Goal: Task Accomplishment & Management: Manage account settings

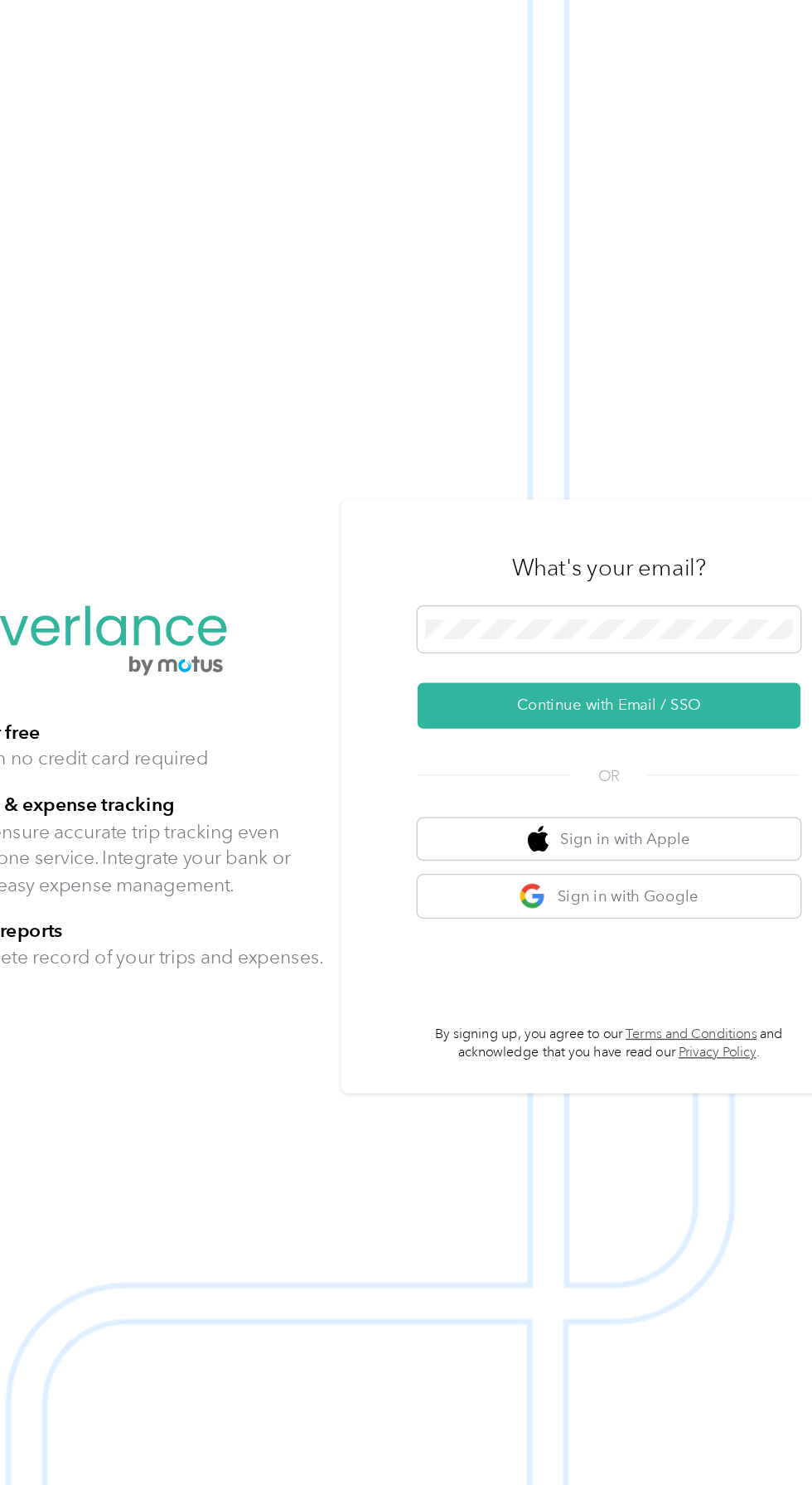
scroll to position [4, 0]
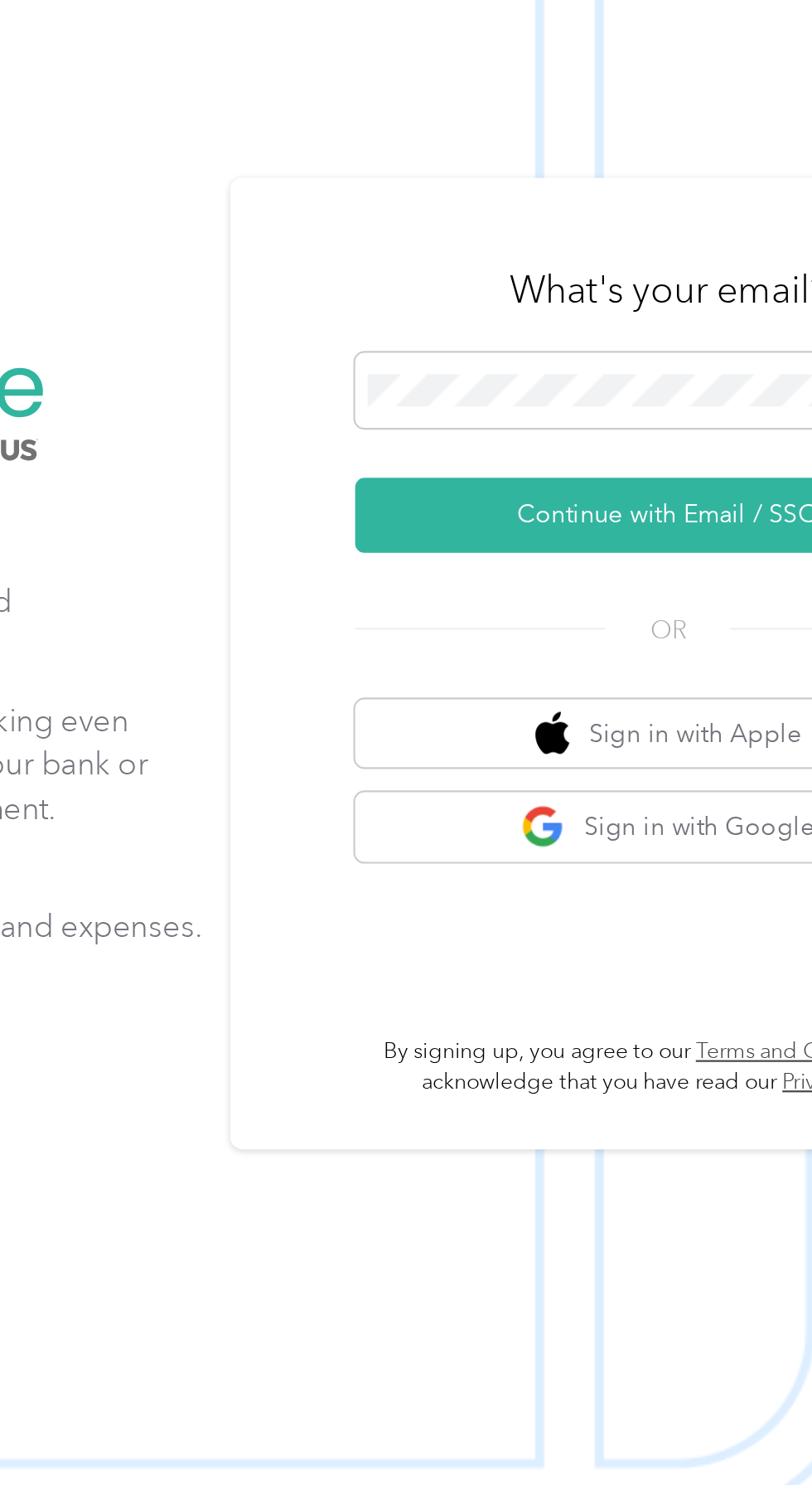
click at [635, 950] on button "Sign in with Google" at bounding box center [600, 933] width 291 height 32
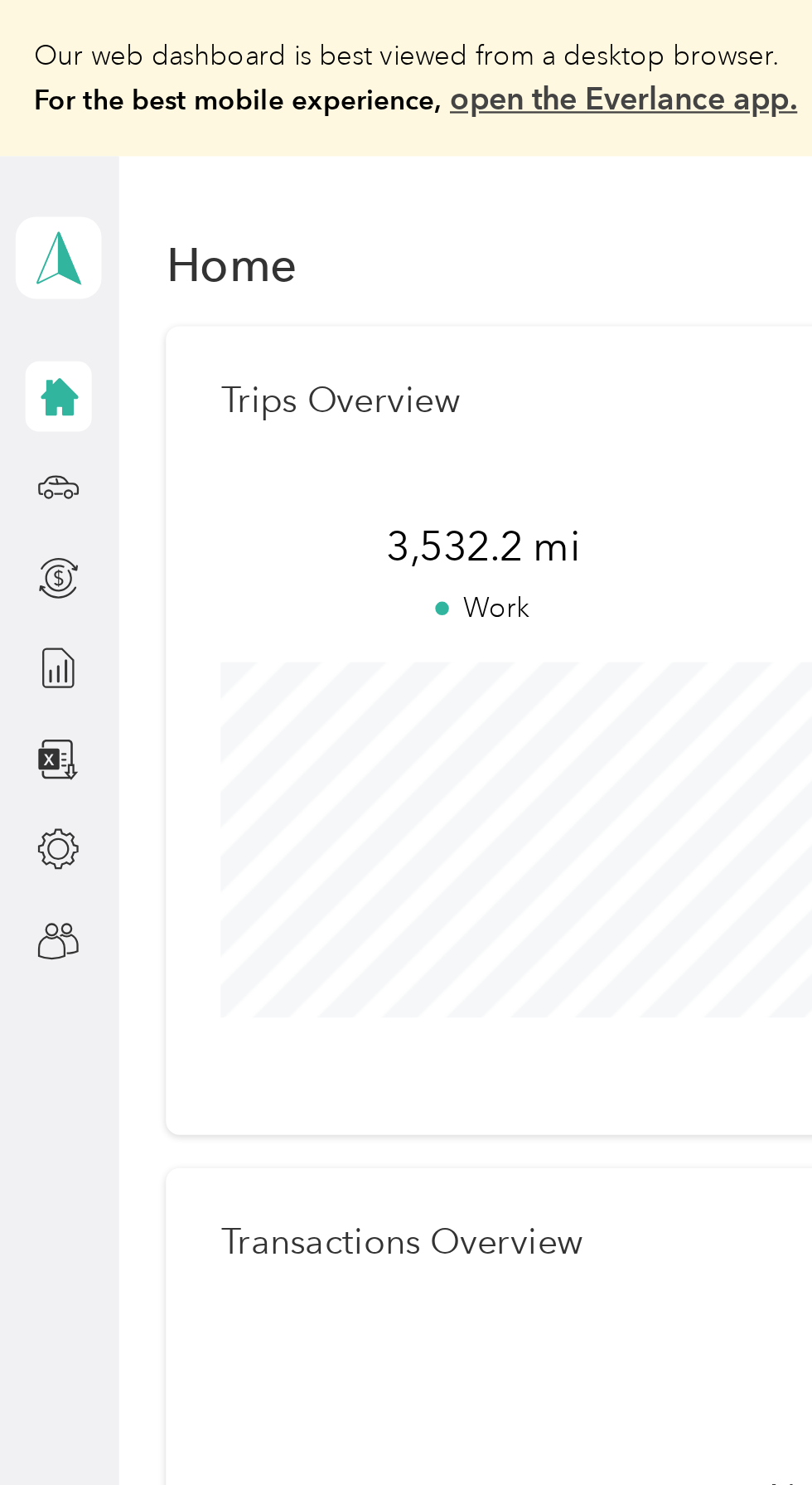
click at [29, 210] on icon at bounding box center [25, 207] width 18 height 18
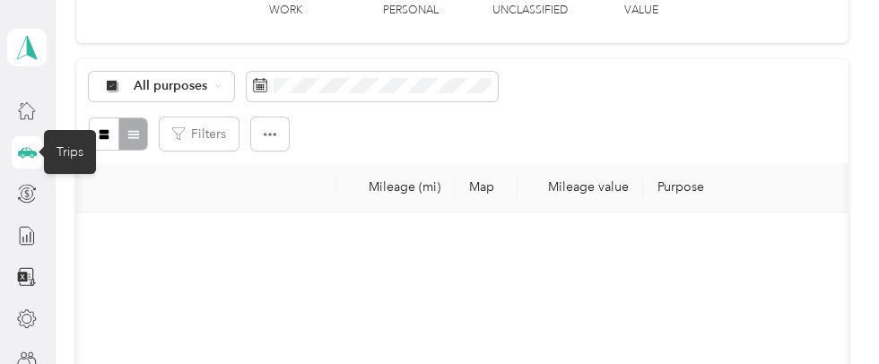
click at [143, 86] on span "All purposes" at bounding box center [171, 86] width 74 height 13
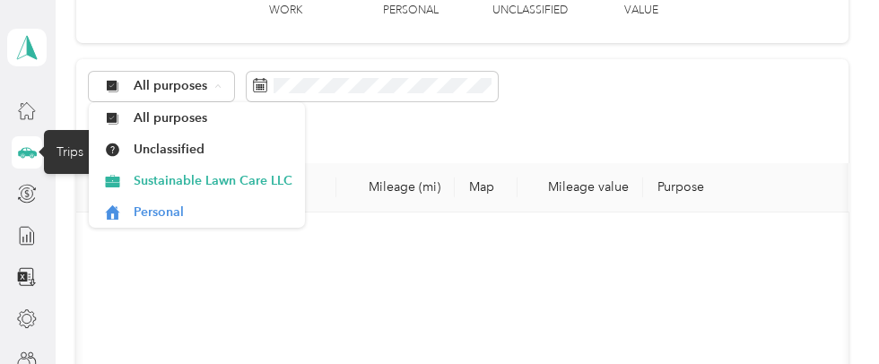
click at [147, 172] on span "Sustainable Lawn Care LLC" at bounding box center [213, 180] width 159 height 19
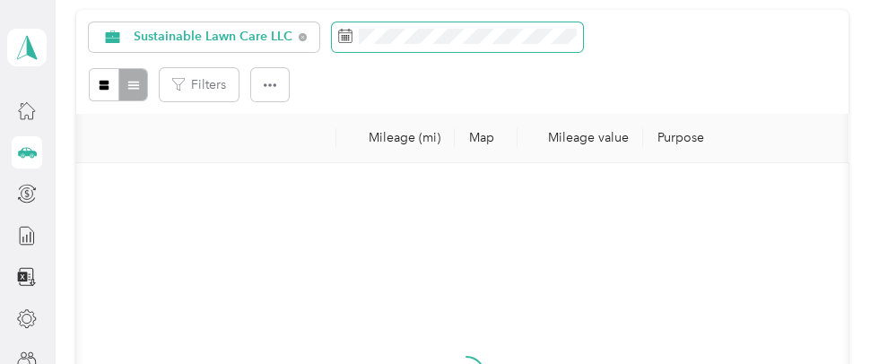
scroll to position [183, 0]
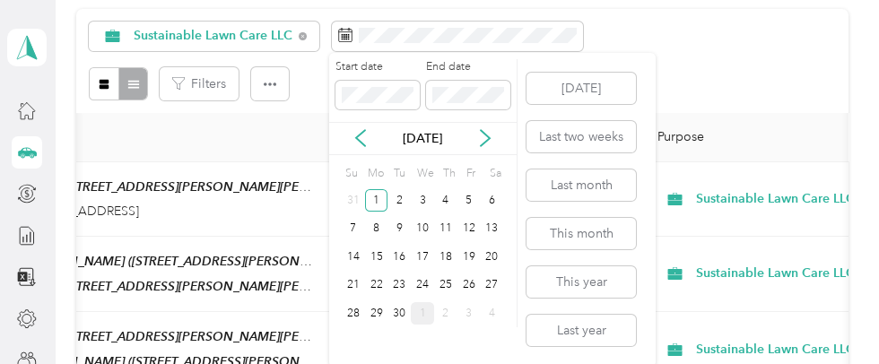
click at [750, 66] on div "Sustainable Lawn Care LLC Filters" at bounding box center [462, 61] width 772 height 104
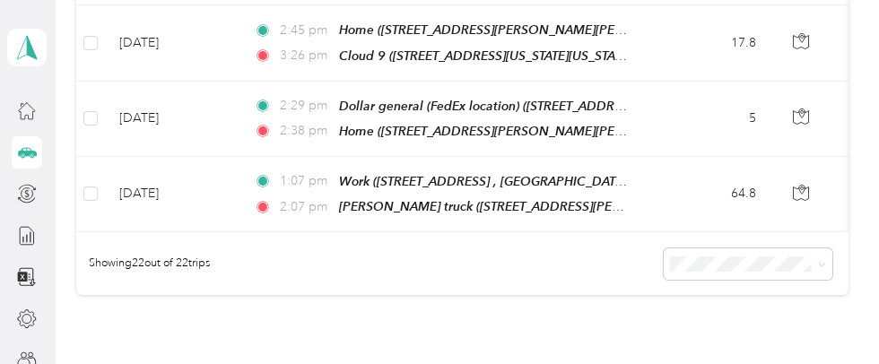
scroll to position [1800, 0]
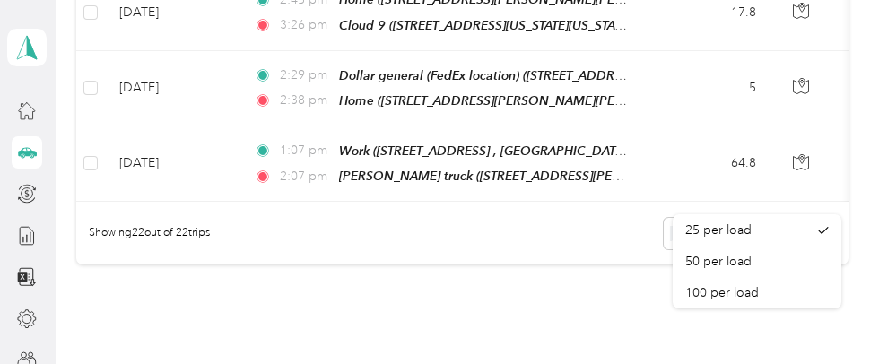
click at [740, 296] on span "100 per load" at bounding box center [723, 292] width 74 height 15
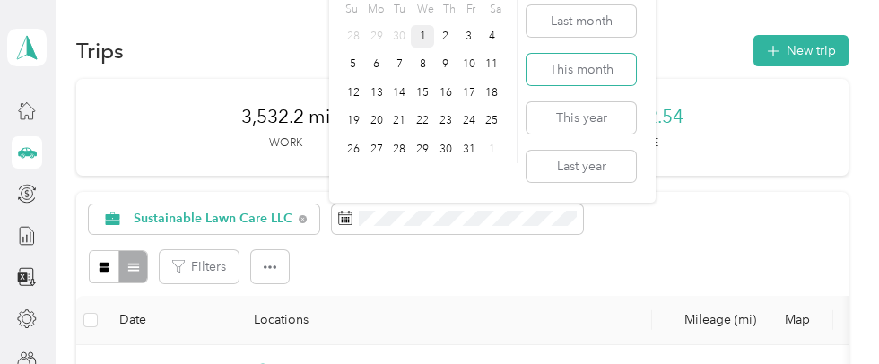
click at [602, 71] on button "This month" at bounding box center [581, 69] width 109 height 31
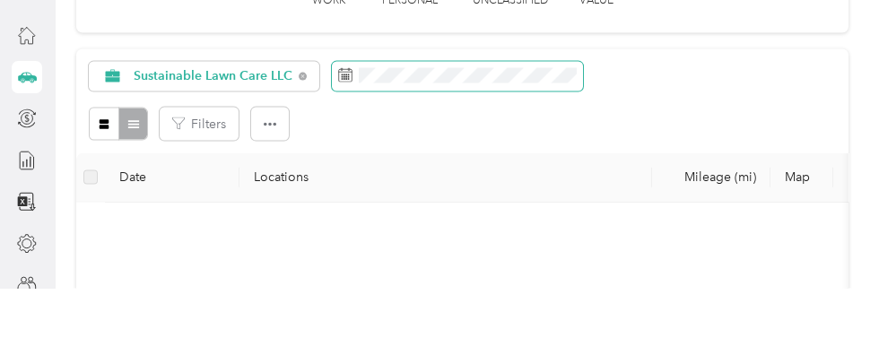
scroll to position [68, 0]
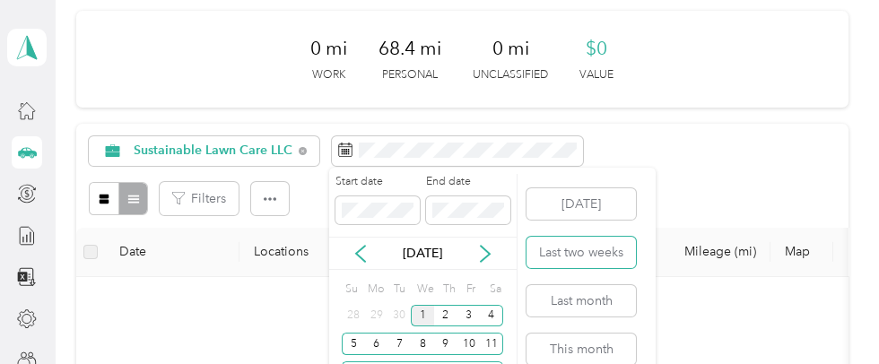
click at [609, 249] on button "Last two weeks" at bounding box center [581, 252] width 109 height 31
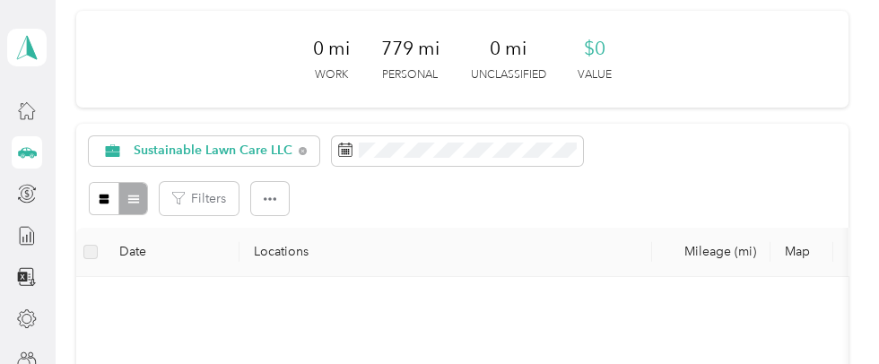
click at [752, 158] on div "Sustainable Lawn Care LLC" at bounding box center [462, 151] width 747 height 31
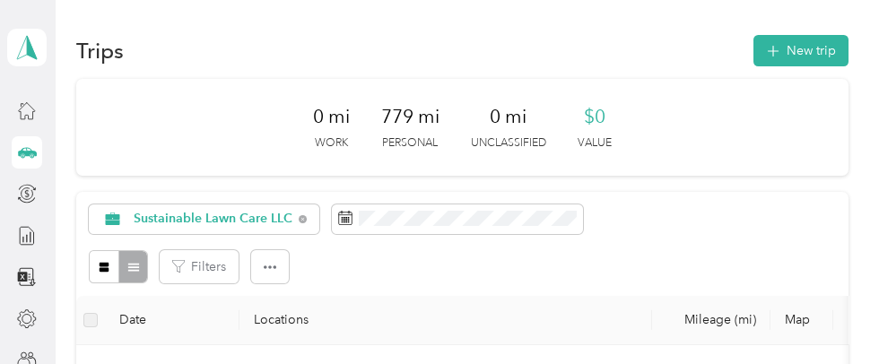
click at [136, 215] on span "Sustainable Lawn Care LLC" at bounding box center [213, 219] width 159 height 13
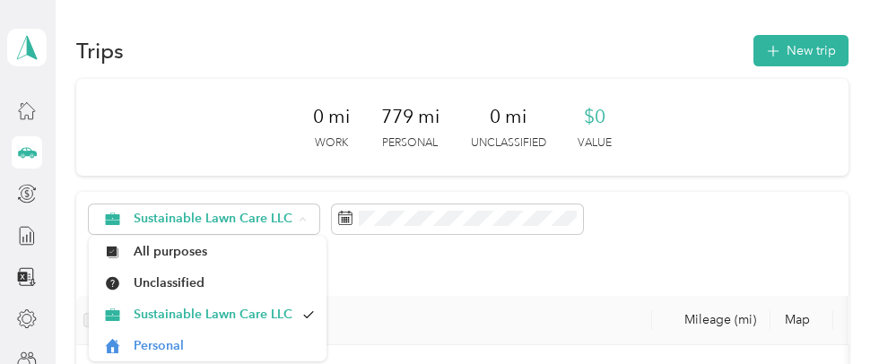
click at [695, 269] on div "Filters" at bounding box center [462, 266] width 747 height 33
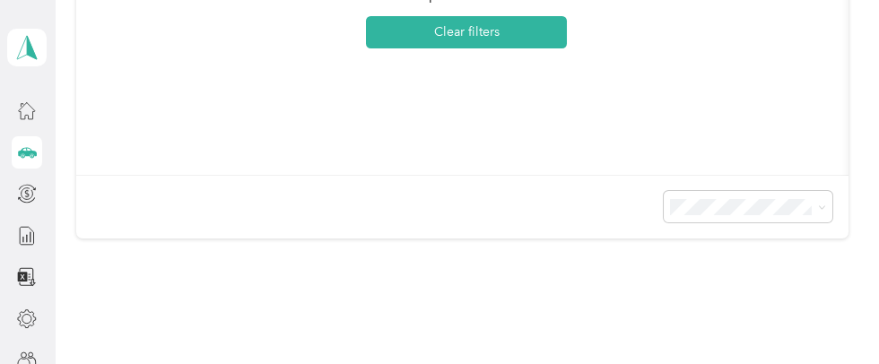
scroll to position [689, 0]
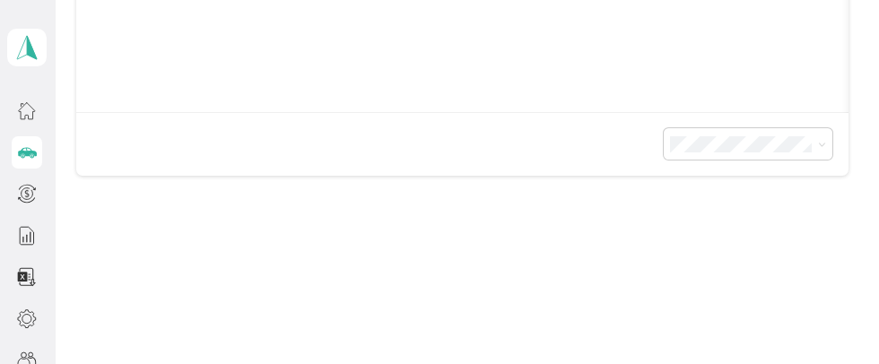
click at [27, 110] on icon at bounding box center [27, 110] width 20 height 20
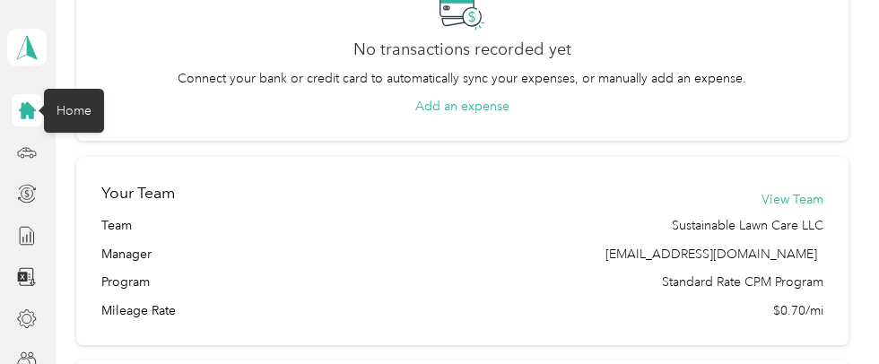
scroll to position [564, 0]
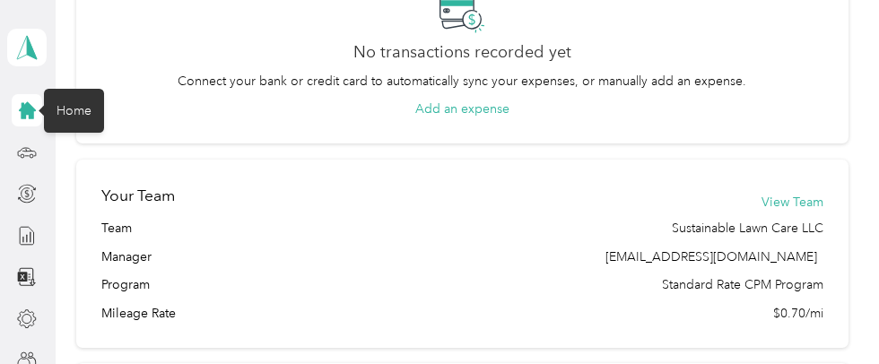
click at [798, 199] on button "View Team" at bounding box center [793, 202] width 62 height 19
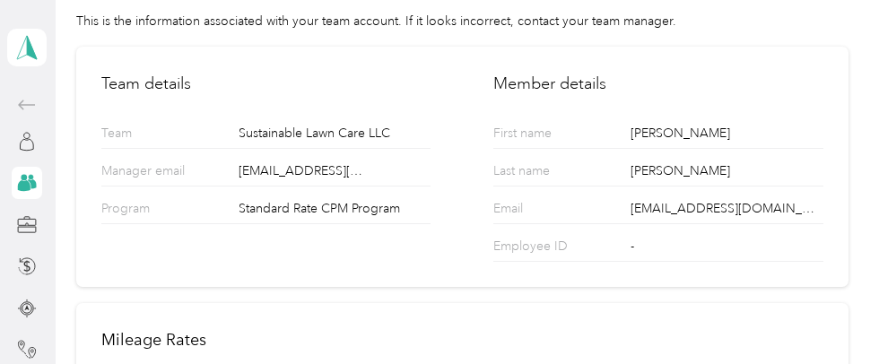
scroll to position [86, 0]
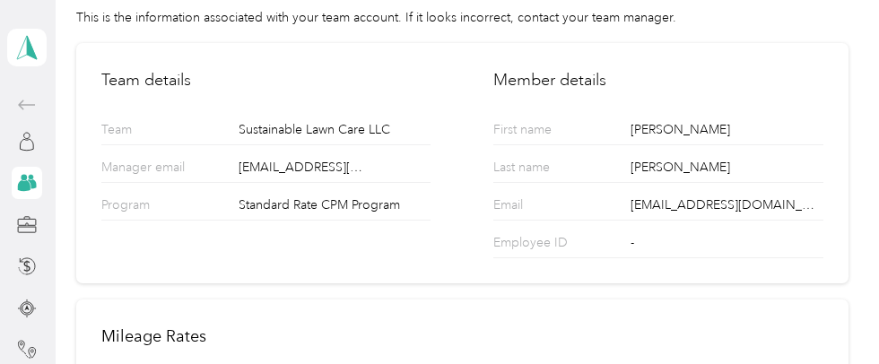
click at [26, 354] on icon at bounding box center [26, 354] width 8 height 7
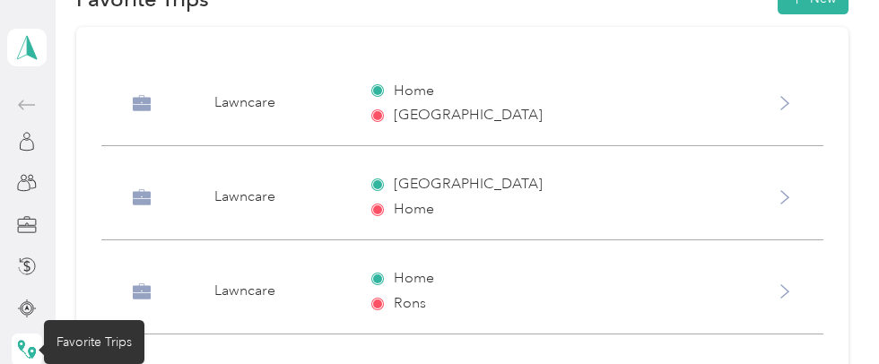
click at [28, 303] on circle at bounding box center [26, 307] width 9 height 9
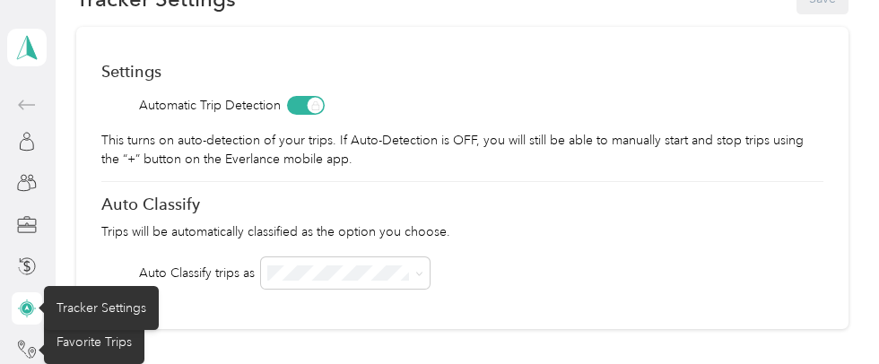
click at [23, 267] on icon at bounding box center [27, 267] width 20 height 20
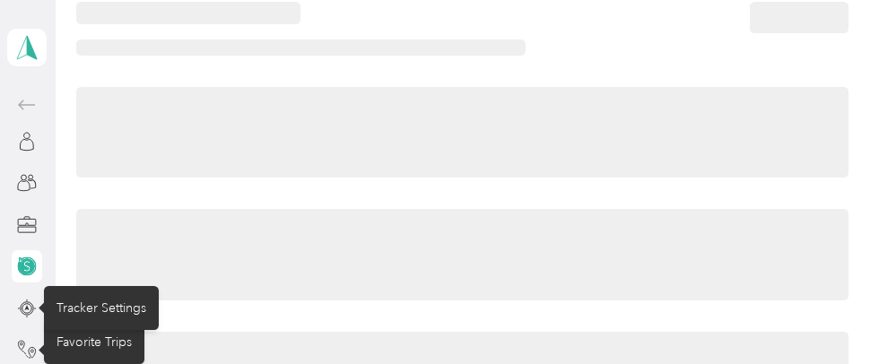
scroll to position [53, 0]
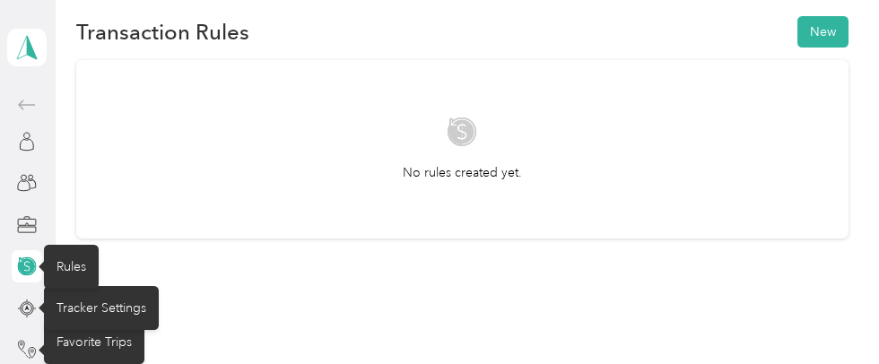
click at [20, 219] on icon at bounding box center [28, 222] width 18 height 6
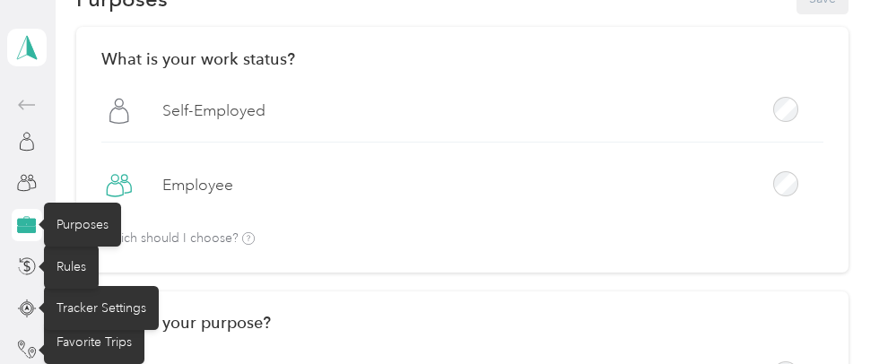
click at [17, 187] on icon at bounding box center [27, 183] width 20 height 20
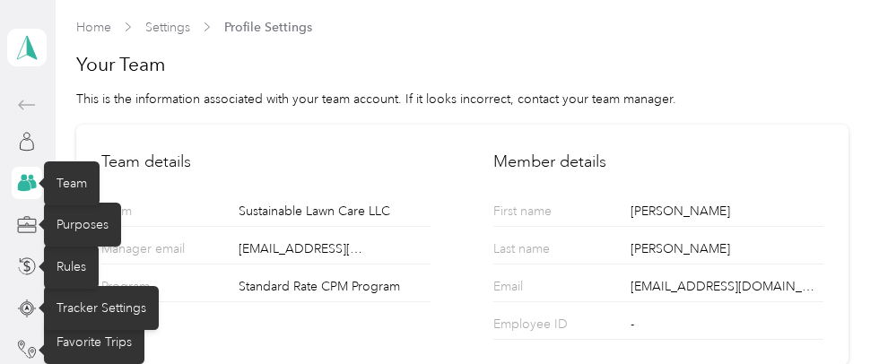
scroll to position [6, 0]
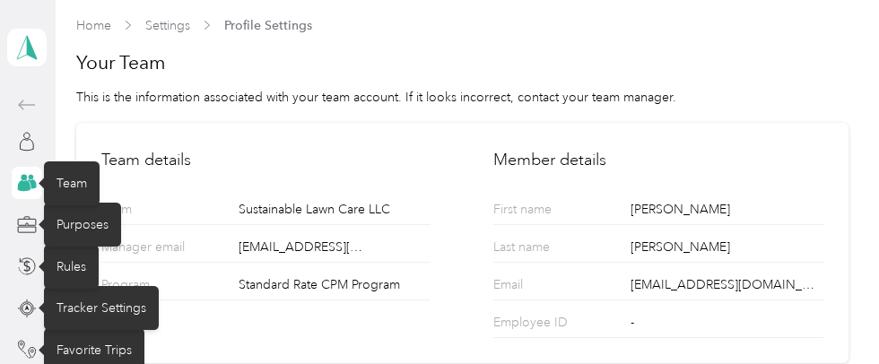
click at [57, 177] on div "Team" at bounding box center [72, 184] width 56 height 44
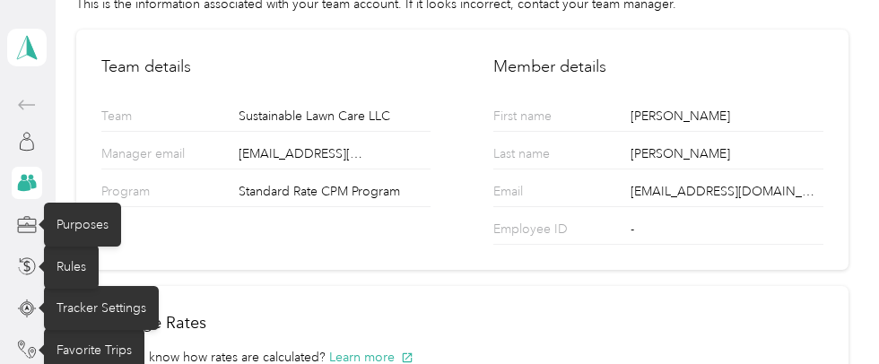
scroll to position [0, 0]
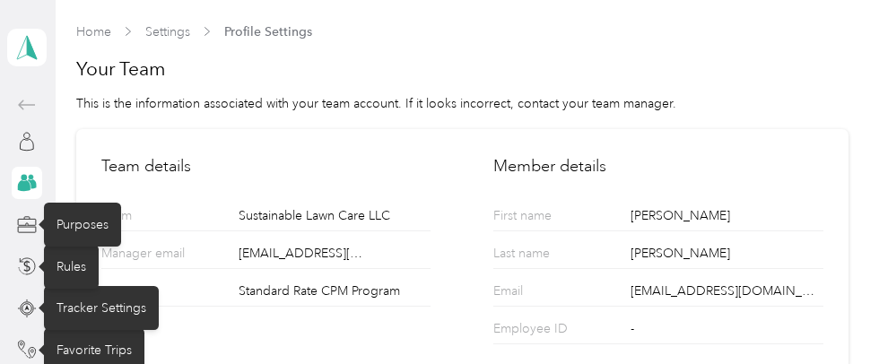
click at [24, 144] on icon at bounding box center [27, 142] width 20 height 20
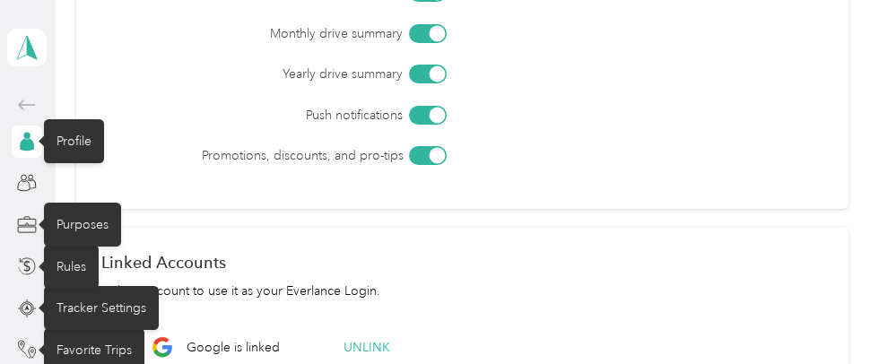
scroll to position [906, 0]
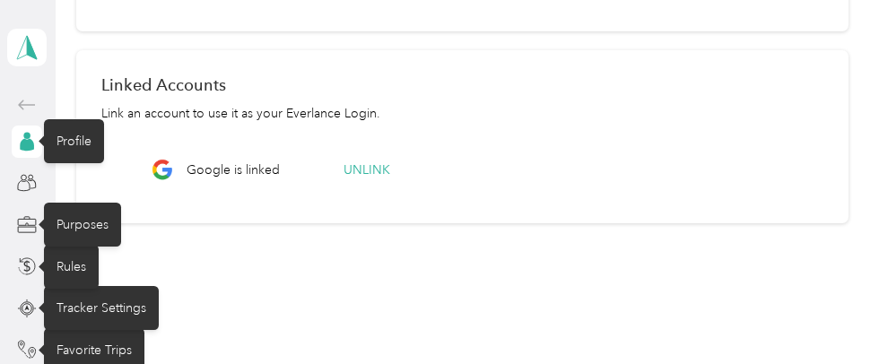
click at [26, 104] on icon at bounding box center [27, 105] width 17 height 10
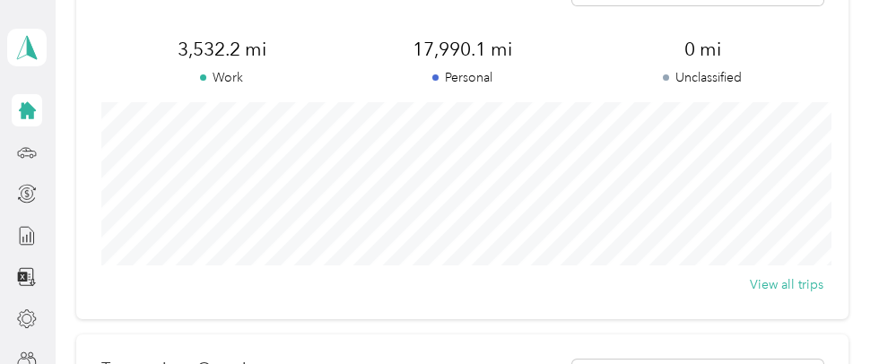
scroll to position [127, 0]
click at [806, 280] on button "View all trips" at bounding box center [787, 287] width 74 height 19
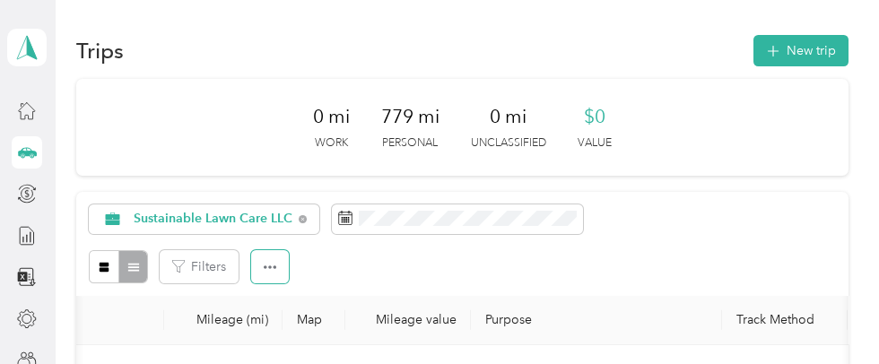
click at [269, 265] on icon "button" at bounding box center [270, 267] width 13 height 13
click at [578, 251] on div "Filters" at bounding box center [462, 266] width 747 height 33
click at [278, 211] on div "Sustainable Lawn Care LLC" at bounding box center [204, 220] width 231 height 31
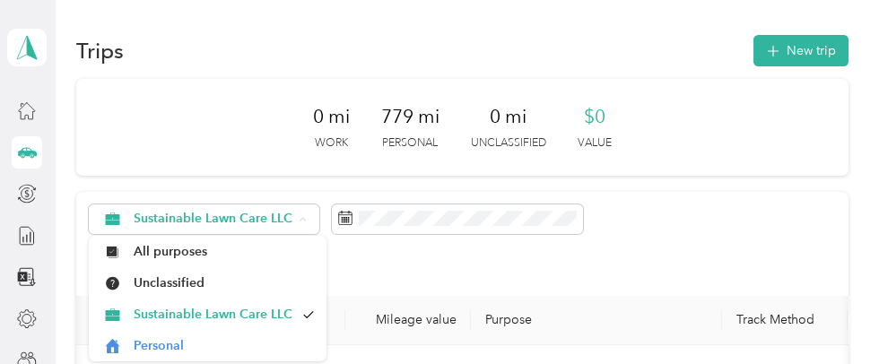
click at [283, 285] on span "Unclassified" at bounding box center [224, 283] width 181 height 19
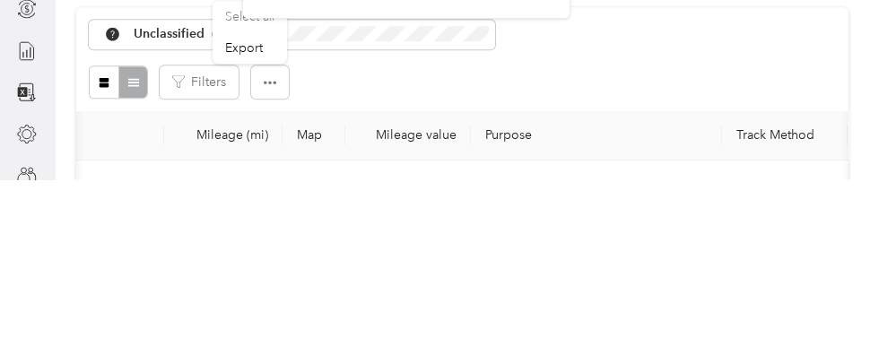
click at [653, 229] on div "Unclassified" at bounding box center [462, 220] width 747 height 31
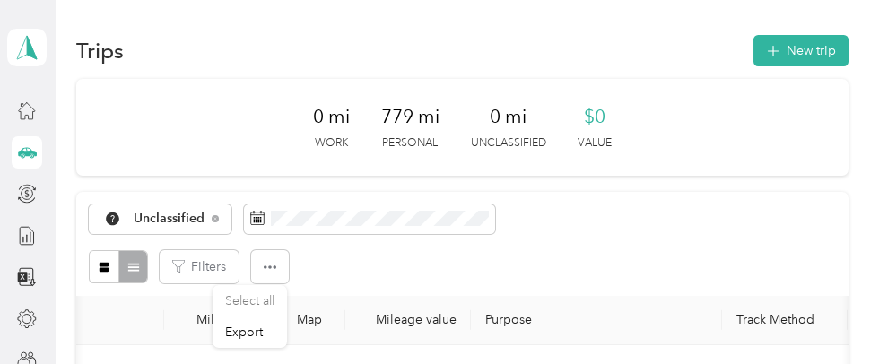
click at [187, 209] on div "Unclassified" at bounding box center [160, 220] width 143 height 31
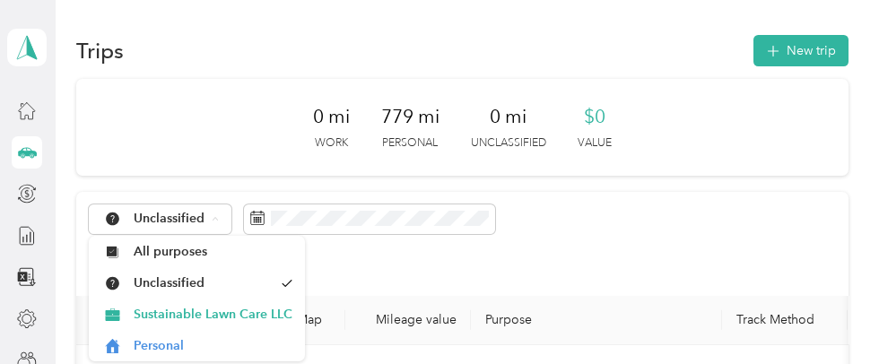
click at [262, 244] on span "All purposes" at bounding box center [213, 251] width 159 height 19
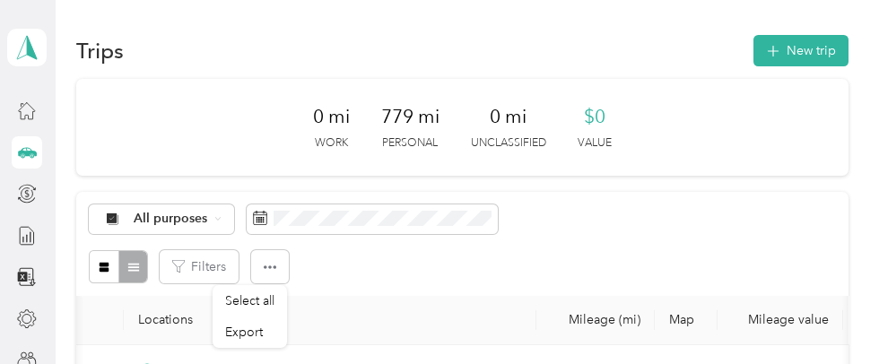
click at [26, 108] on icon at bounding box center [27, 110] width 20 height 20
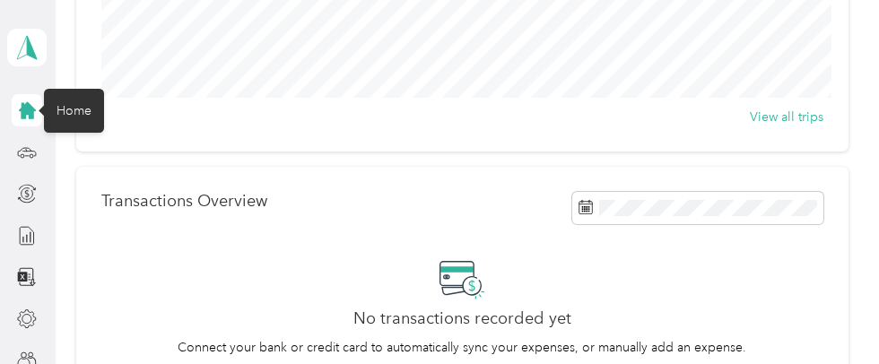
scroll to position [301, 0]
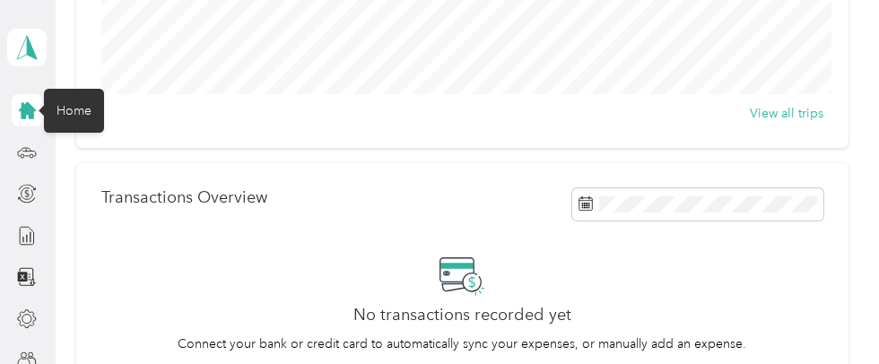
click at [794, 111] on button "View all trips" at bounding box center [787, 113] width 74 height 19
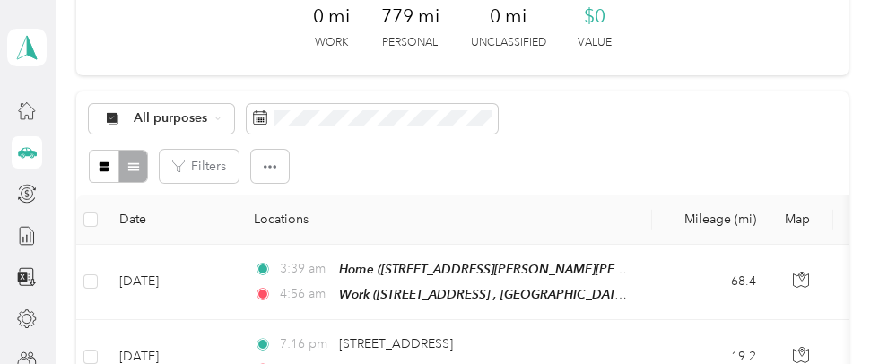
scroll to position [74, 0]
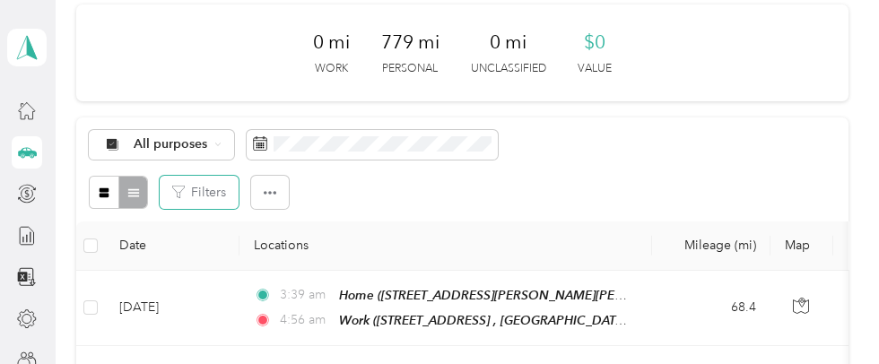
click at [179, 191] on icon "button" at bounding box center [178, 192] width 13 height 13
click at [187, 192] on button "Filters" at bounding box center [199, 192] width 79 height 33
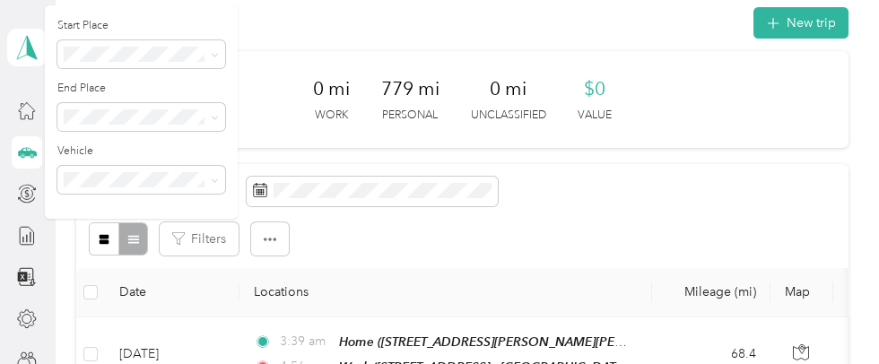
scroll to position [0, 0]
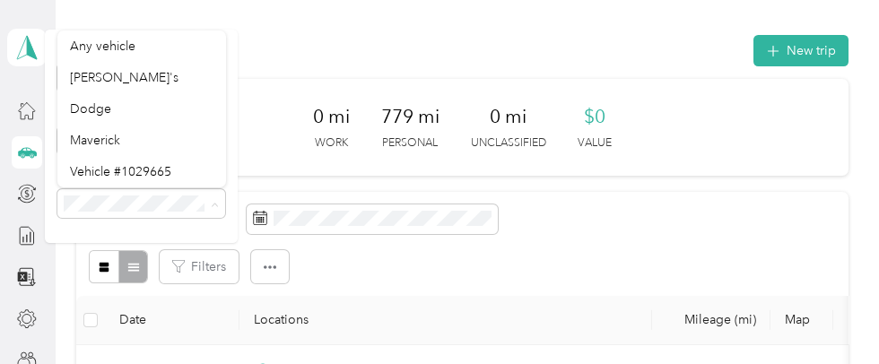
click at [682, 265] on div "Filters" at bounding box center [462, 266] width 747 height 33
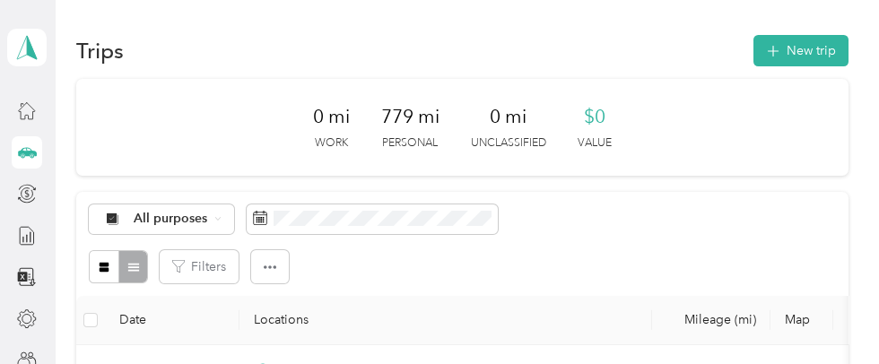
click at [114, 220] on icon at bounding box center [112, 219] width 10 height 10
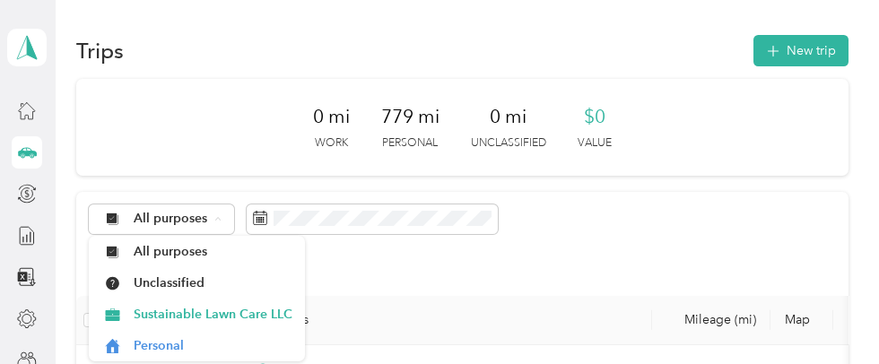
click at [681, 262] on div "Filters" at bounding box center [462, 266] width 747 height 33
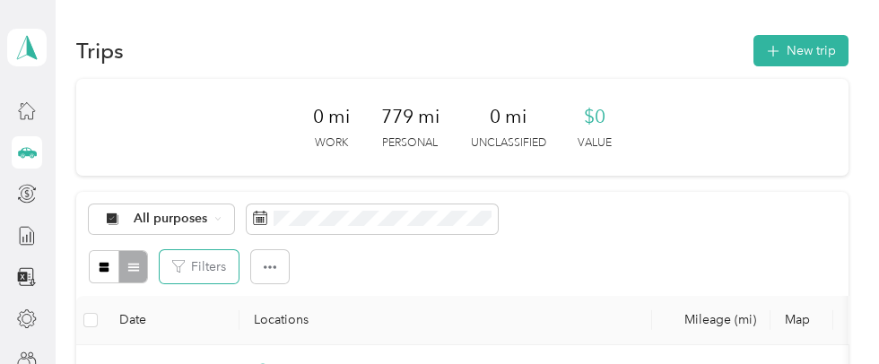
click at [196, 273] on button "Filters" at bounding box center [199, 266] width 79 height 33
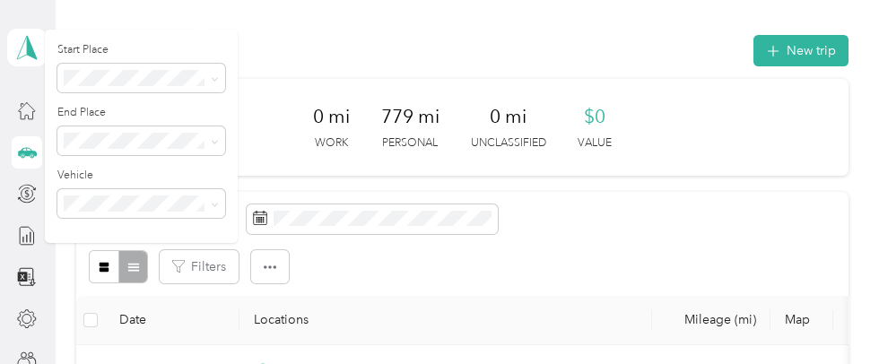
click at [678, 238] on div "All purposes Filters" at bounding box center [462, 244] width 772 height 104
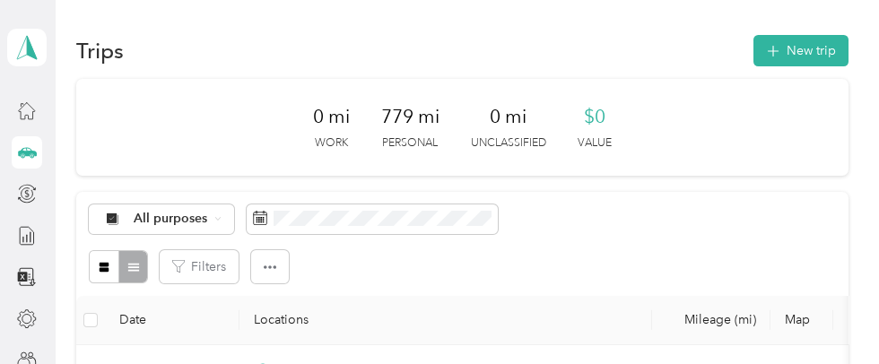
click at [24, 110] on icon at bounding box center [27, 110] width 20 height 20
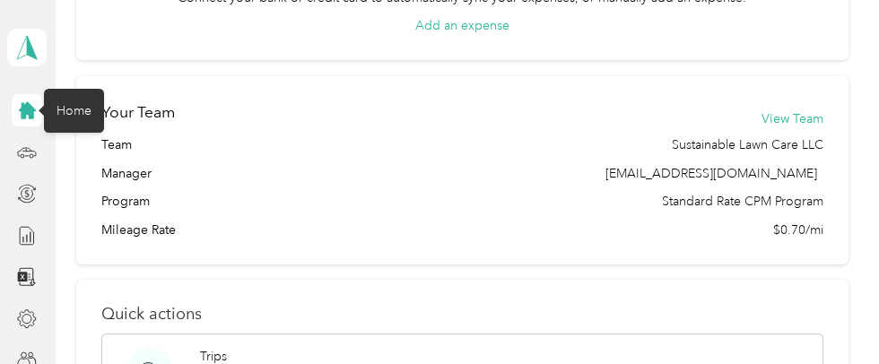
scroll to position [650, 0]
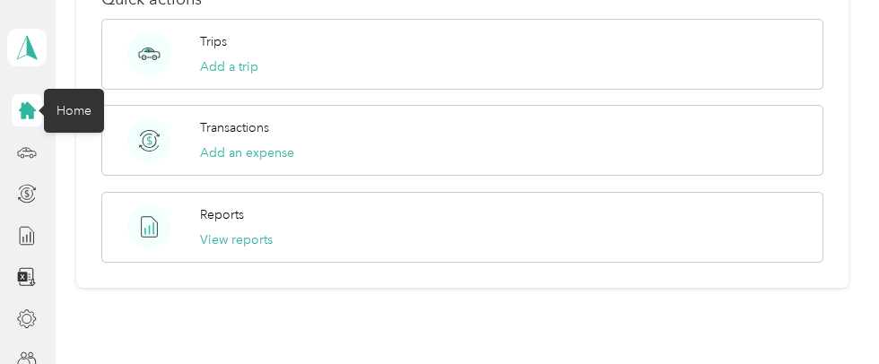
click at [221, 237] on button "View reports" at bounding box center [236, 240] width 73 height 19
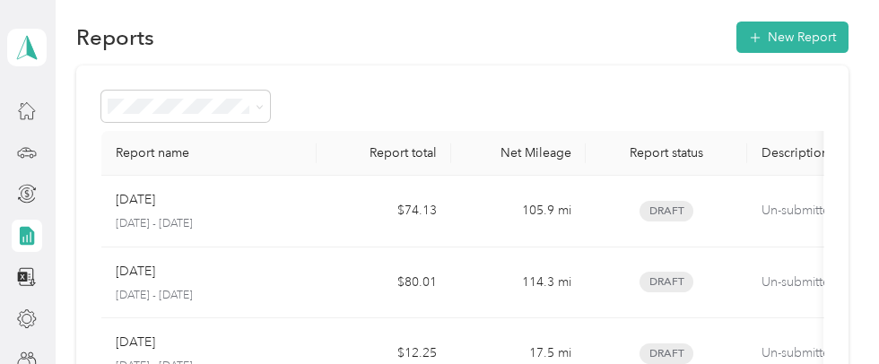
click at [128, 205] on p "[DATE]" at bounding box center [135, 200] width 39 height 20
